Goal: Check status: Check status

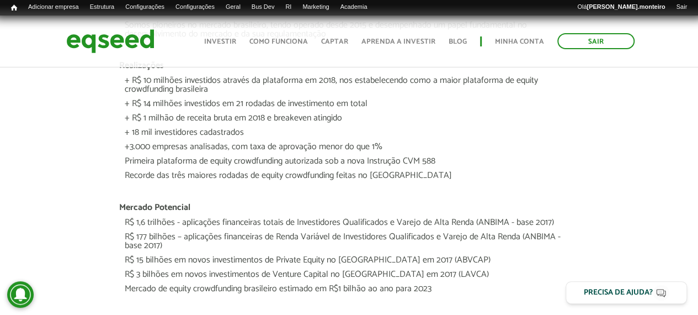
scroll to position [1104, 0]
